Goal: Use online tool/utility: Utilize a website feature to perform a specific function

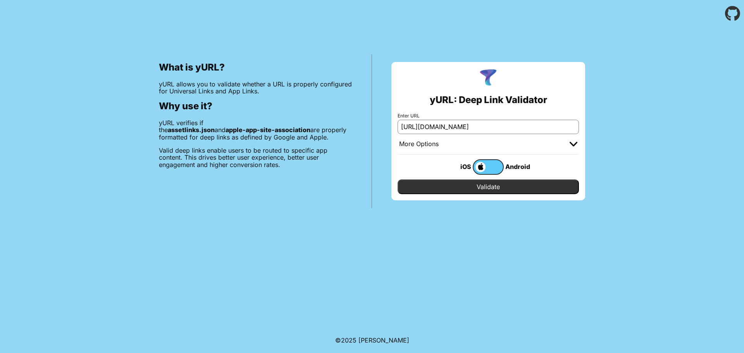
type input "[URL][DOMAIN_NAME]"
click at [489, 167] on label at bounding box center [488, 166] width 31 height 15
click at [0, 0] on input "checkbox" at bounding box center [0, 0] width 0 height 0
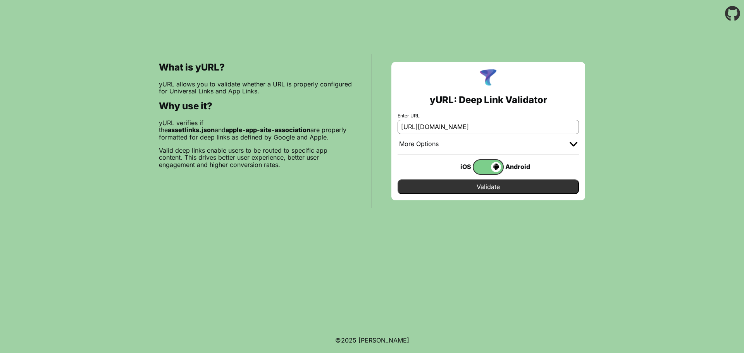
click at [496, 189] on input "Validate" at bounding box center [487, 186] width 181 height 15
